Goal: Task Accomplishment & Management: Manage account settings

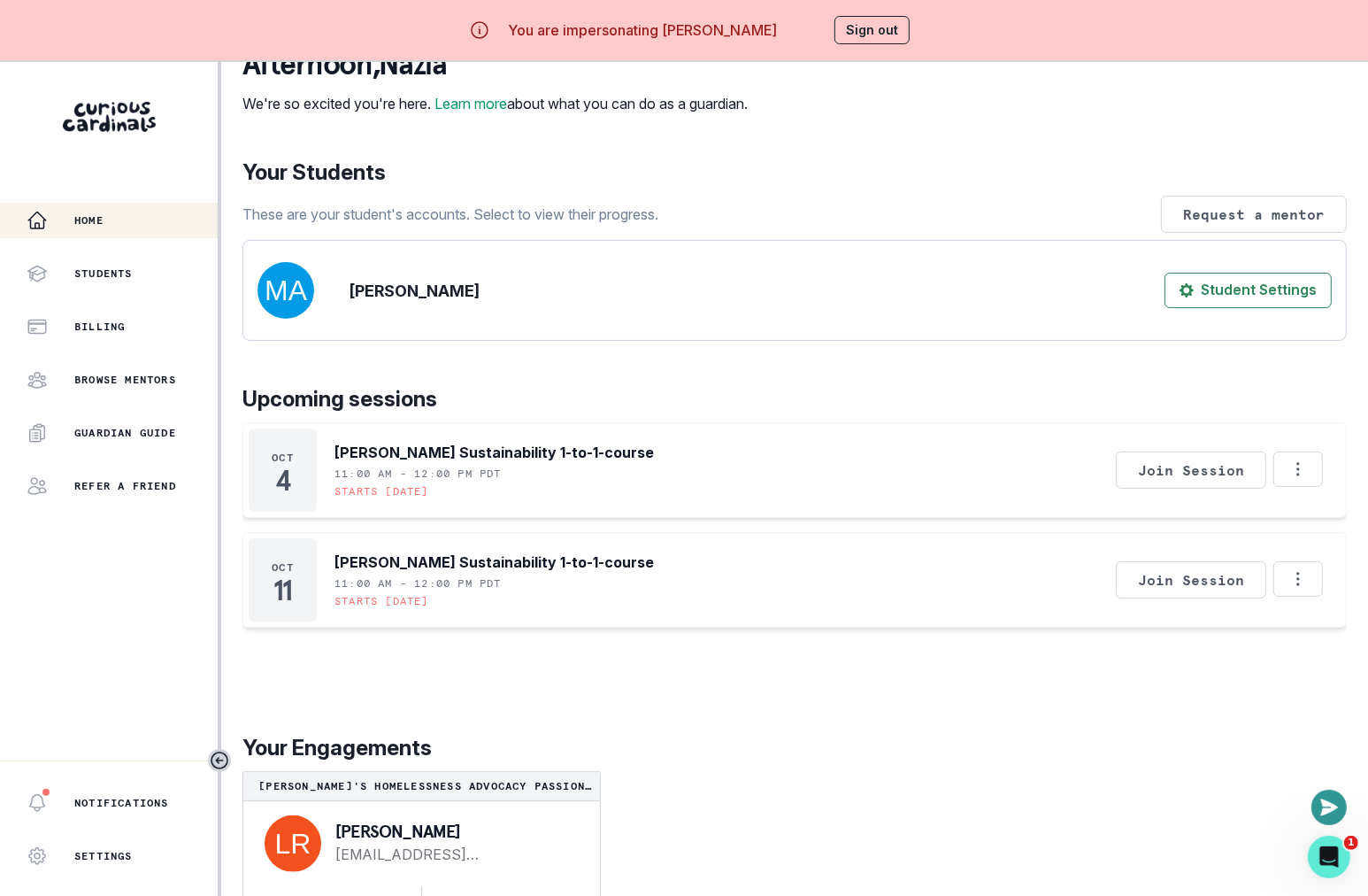
scroll to position [62, 0]
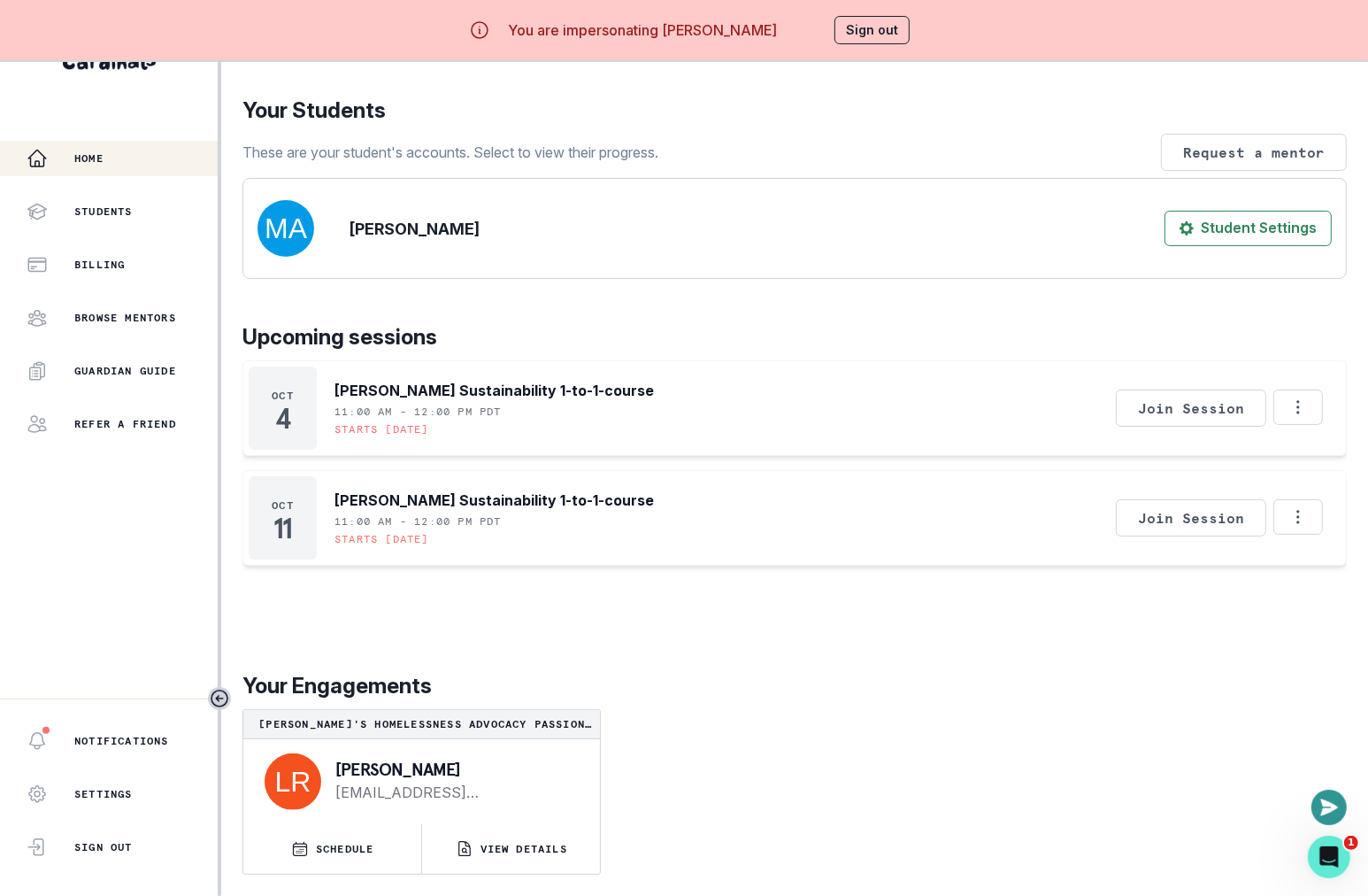
click at [382, 754] on div "[PERSON_NAME] [PERSON_NAME][EMAIL_ADDRESS][DOMAIN_NAME]" at bounding box center [422, 782] width 357 height 85
click at [382, 753] on div "[PERSON_NAME] [PERSON_NAME][EMAIL_ADDRESS][DOMAIN_NAME]" at bounding box center [422, 782] width 357 height 85
copy p "[PERSON_NAME]"
click at [837, 35] on button "Sign out" at bounding box center [872, 30] width 75 height 28
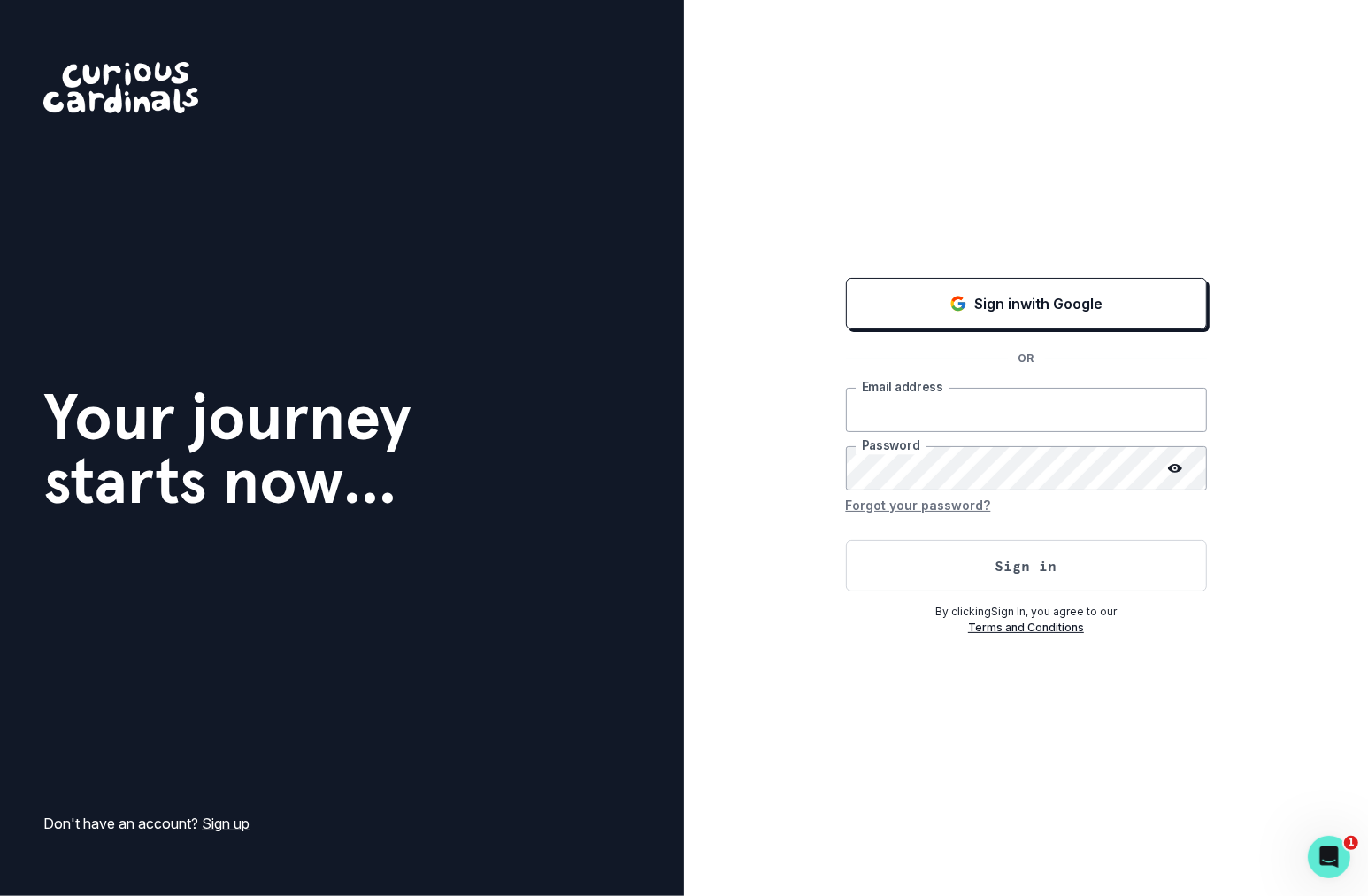
type input "[EMAIL_ADDRESS][DOMAIN_NAME]"
click at [918, 554] on button "Sign in" at bounding box center [1026, 565] width 361 height 52
